Goal: Navigation & Orientation: Find specific page/section

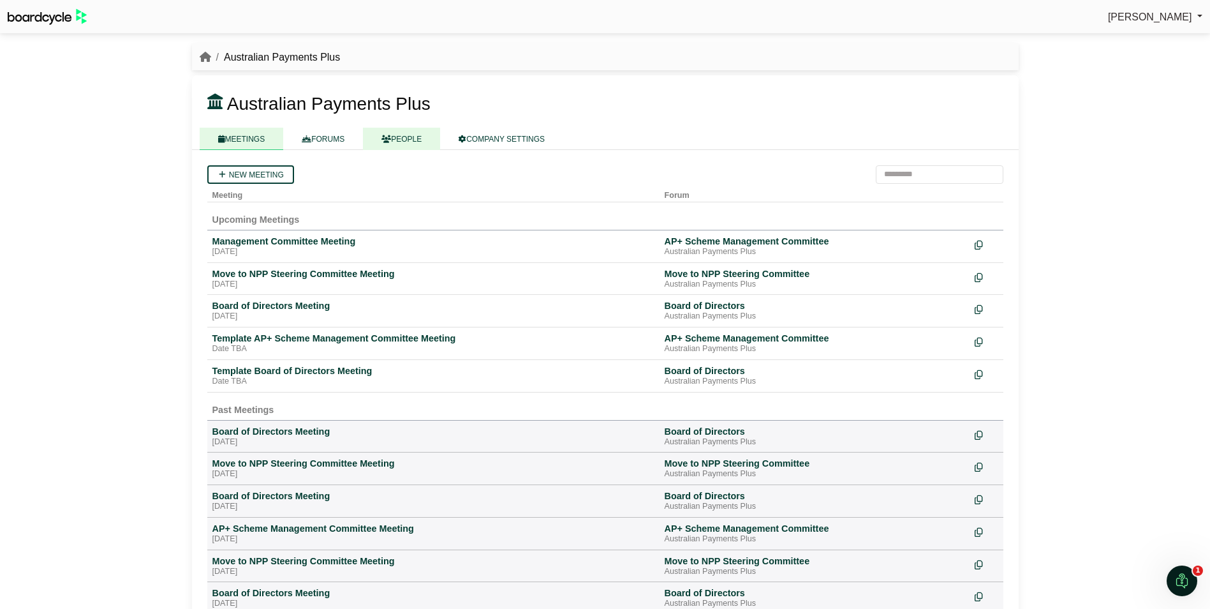
click at [412, 141] on link "PEOPLE" at bounding box center [401, 139] width 77 height 22
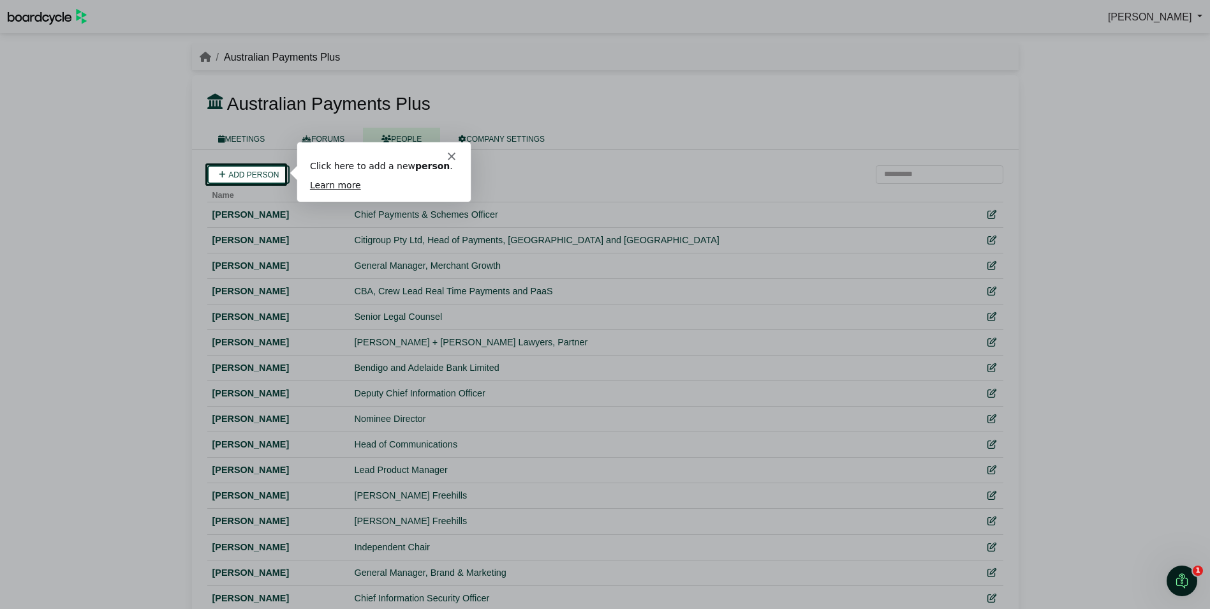
click at [760, 170] on div "Product tour overlay" at bounding box center [605, 304] width 1210 height 609
click at [454, 152] on div "Intercom messenger" at bounding box center [383, 151] width 174 height 18
click at [450, 156] on icon "Close" at bounding box center [451, 156] width 8 height 8
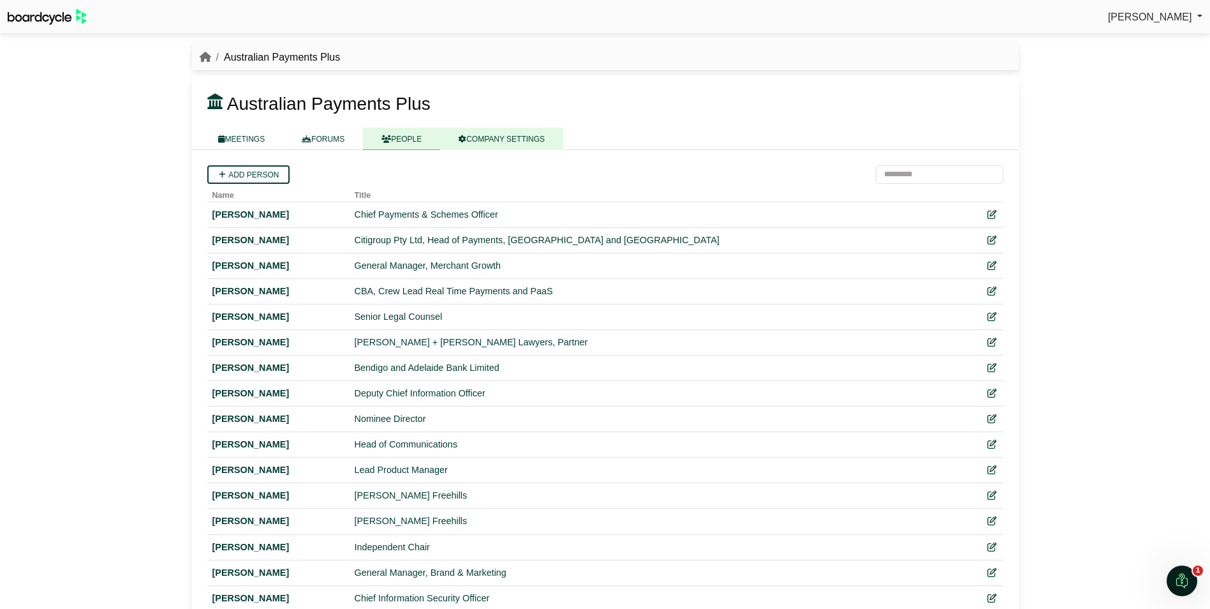
click at [526, 138] on link "COMPANY SETTINGS" at bounding box center [501, 139] width 123 height 22
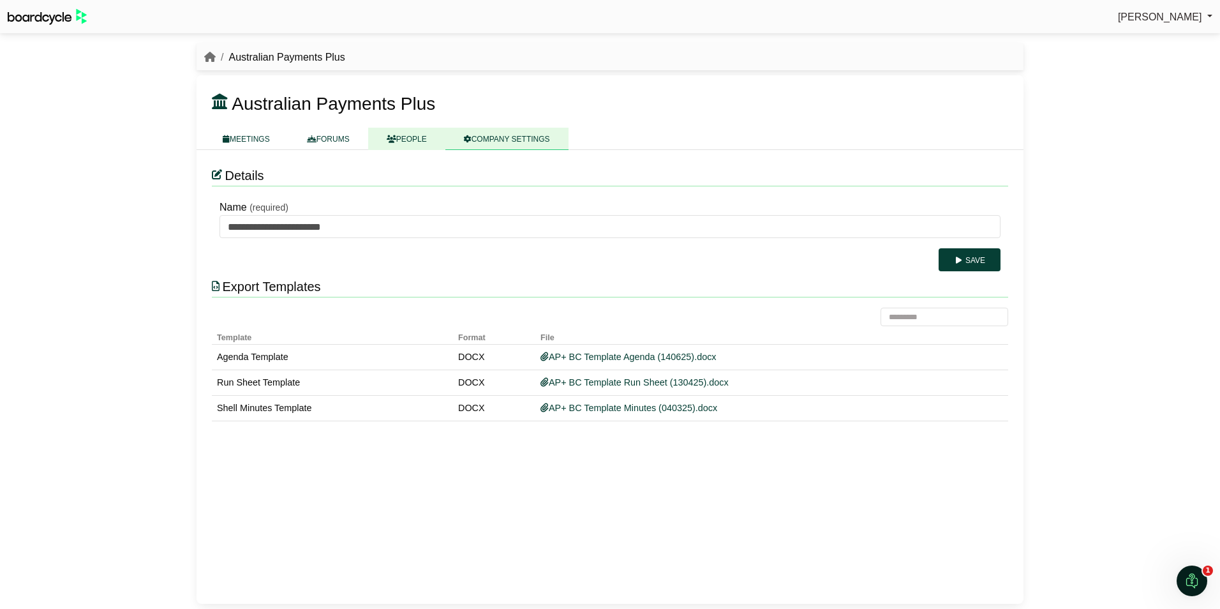
click at [421, 136] on link "PEOPLE" at bounding box center [406, 139] width 77 height 22
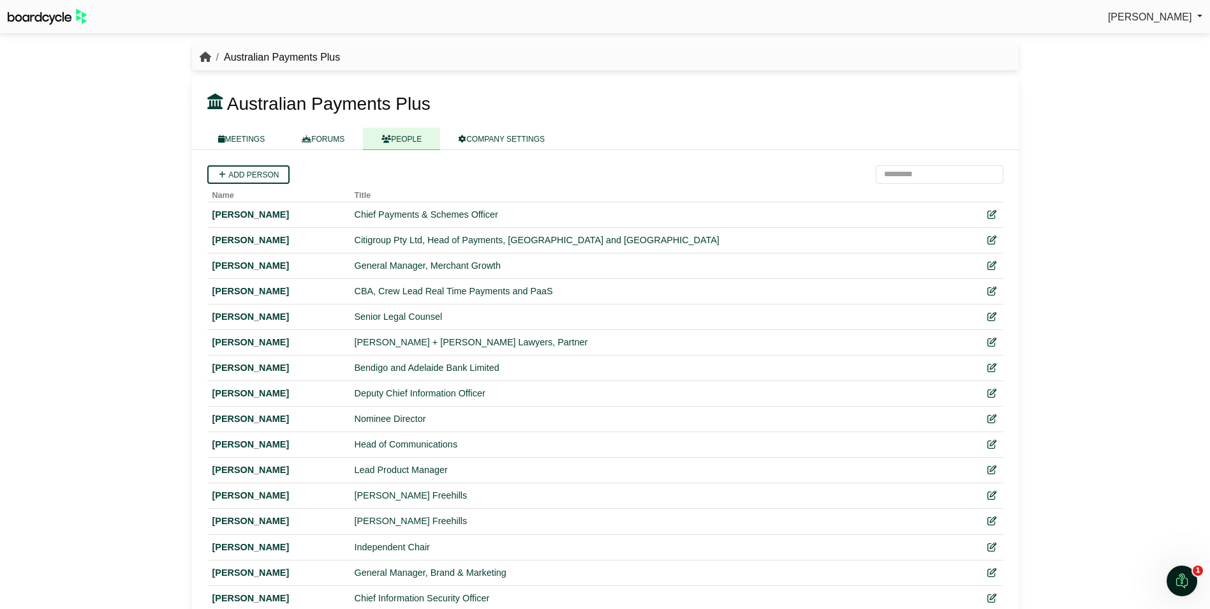
click at [203, 55] on icon "breadcrumb" at bounding box center [205, 57] width 11 height 10
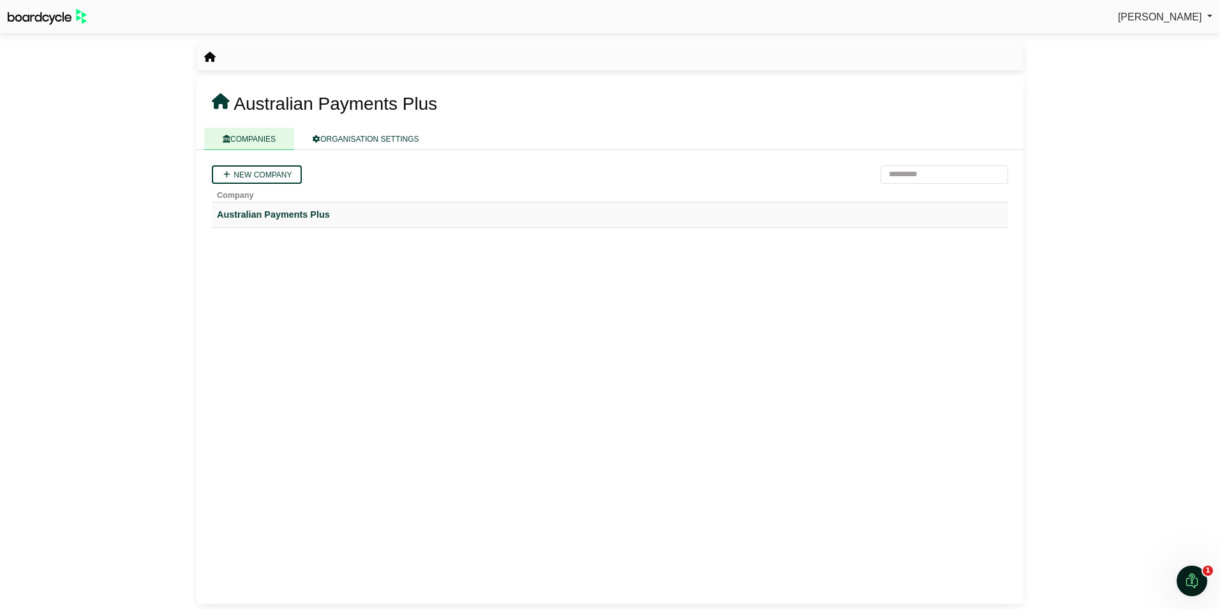
click at [296, 212] on div "Australian Payments Plus" at bounding box center [610, 214] width 786 height 15
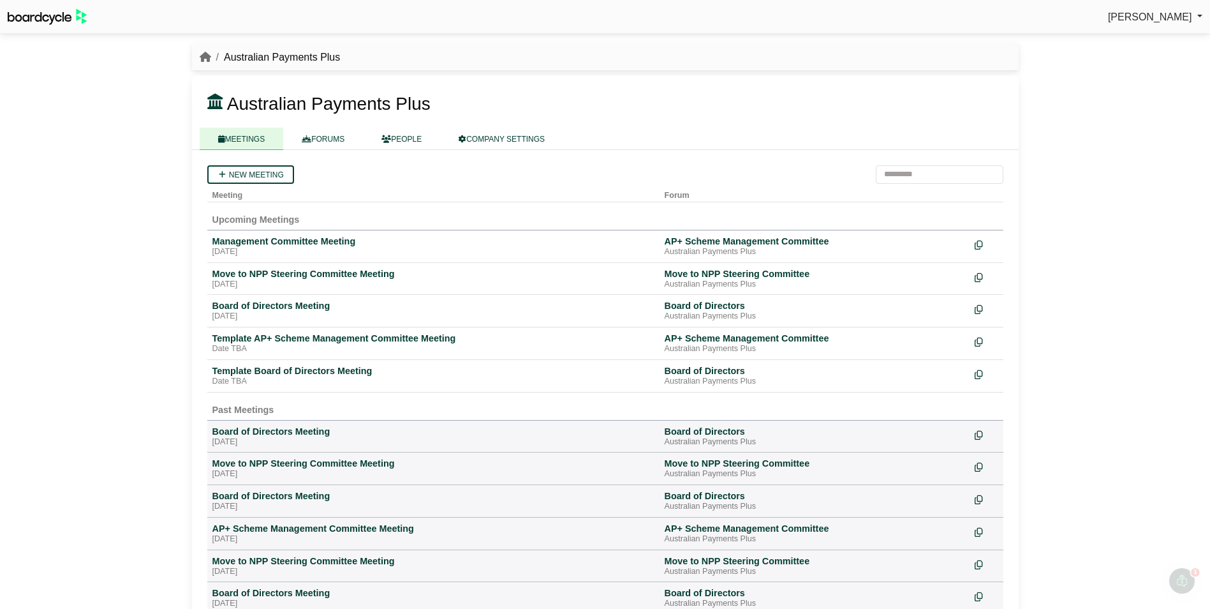
click at [312, 58] on li "Australian Payments Plus" at bounding box center [275, 57] width 129 height 17
click at [209, 59] on icon "breadcrumb" at bounding box center [205, 57] width 11 height 10
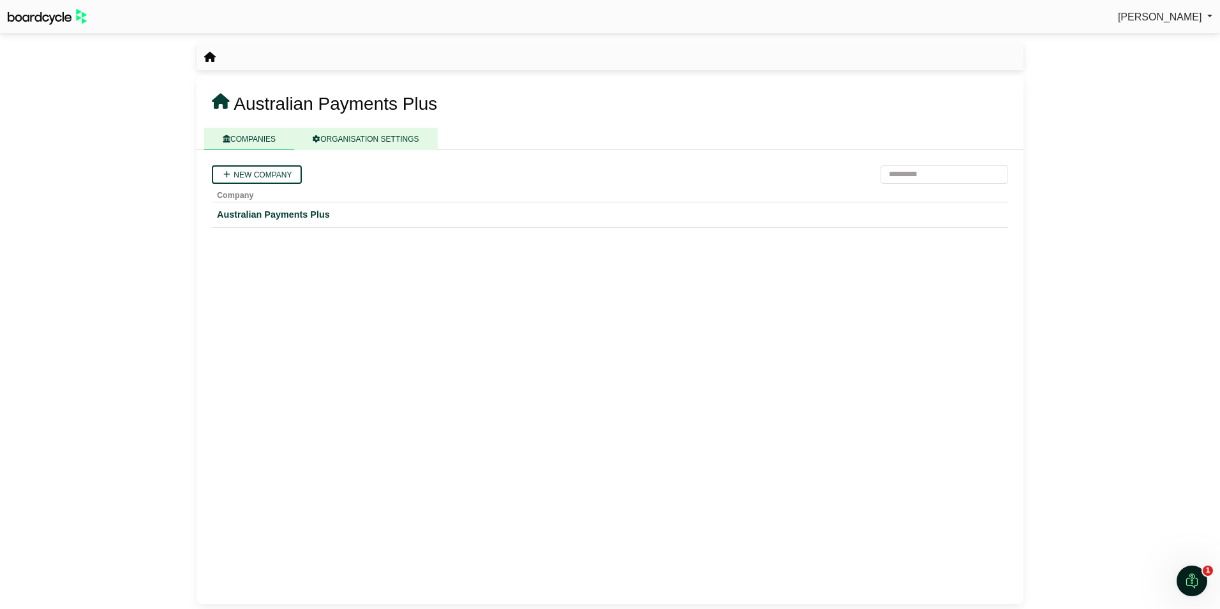
click at [387, 138] on link "ORGANISATION SETTINGS" at bounding box center [365, 139] width 143 height 22
click at [249, 135] on link "COMPANIES" at bounding box center [249, 139] width 90 height 22
click at [254, 208] on div "Australian Payments Plus" at bounding box center [610, 214] width 786 height 15
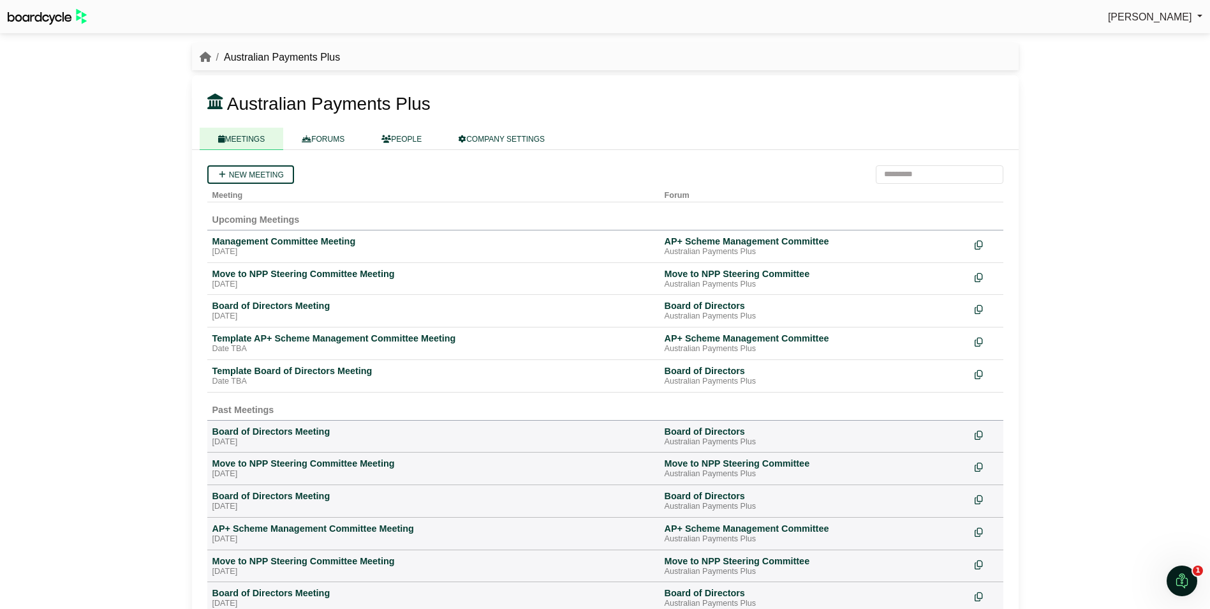
click at [1190, 14] on span "[PERSON_NAME]" at bounding box center [1150, 16] width 84 height 11
click at [496, 137] on link "COMPANY SETTINGS" at bounding box center [501, 139] width 123 height 22
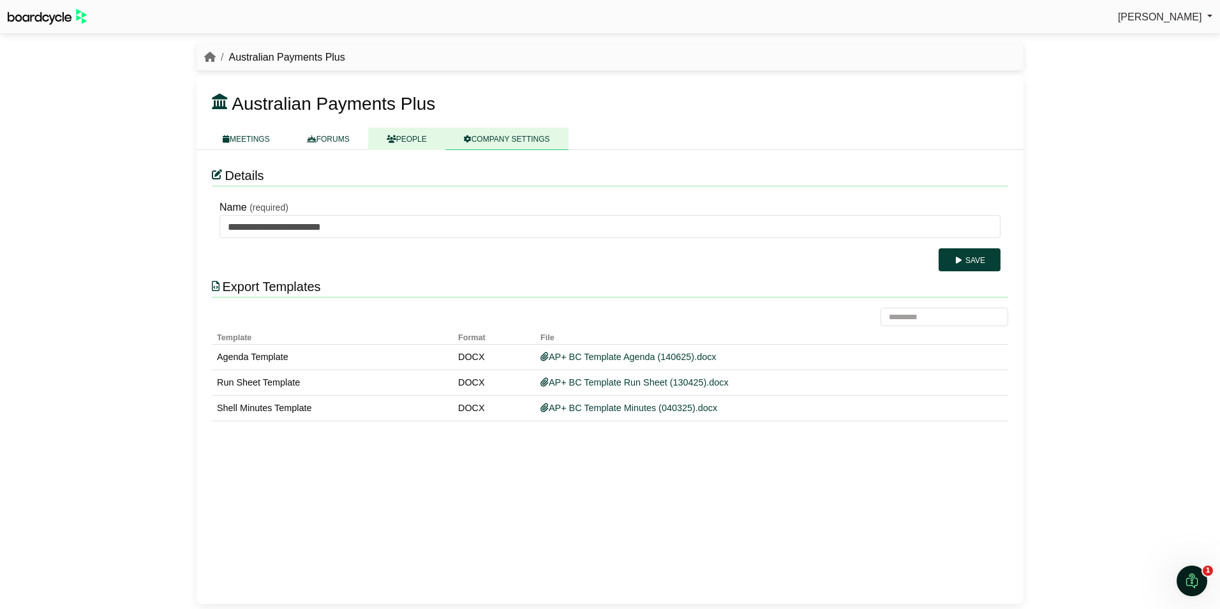
click at [409, 138] on link "PEOPLE" at bounding box center [406, 139] width 77 height 22
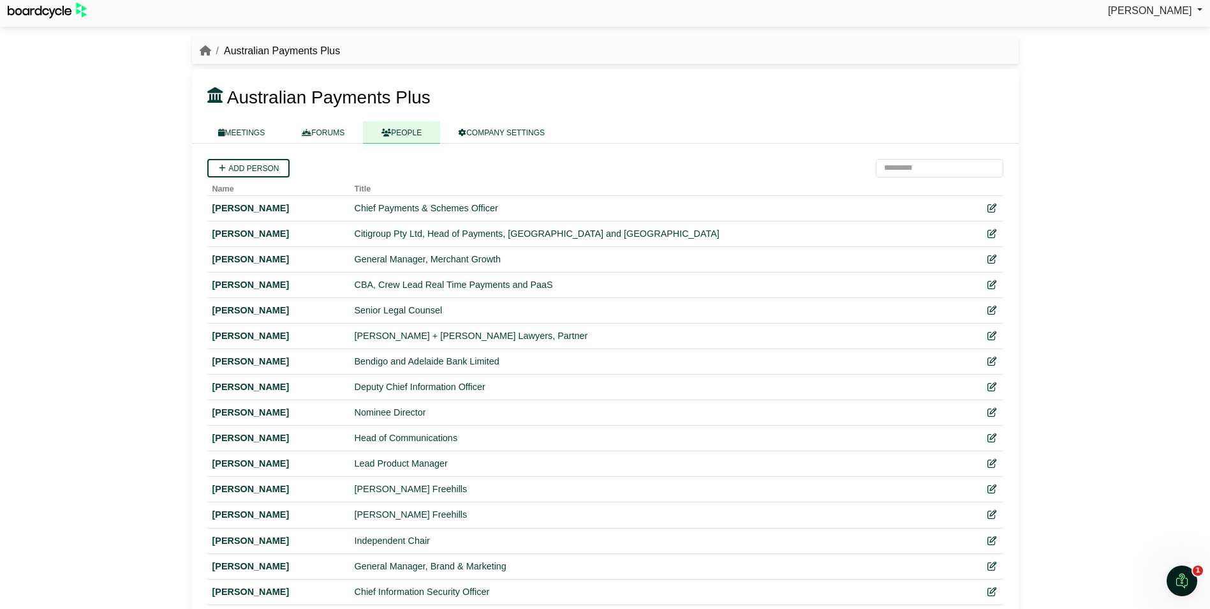
scroll to position [7, 0]
